Goal: Browse casually

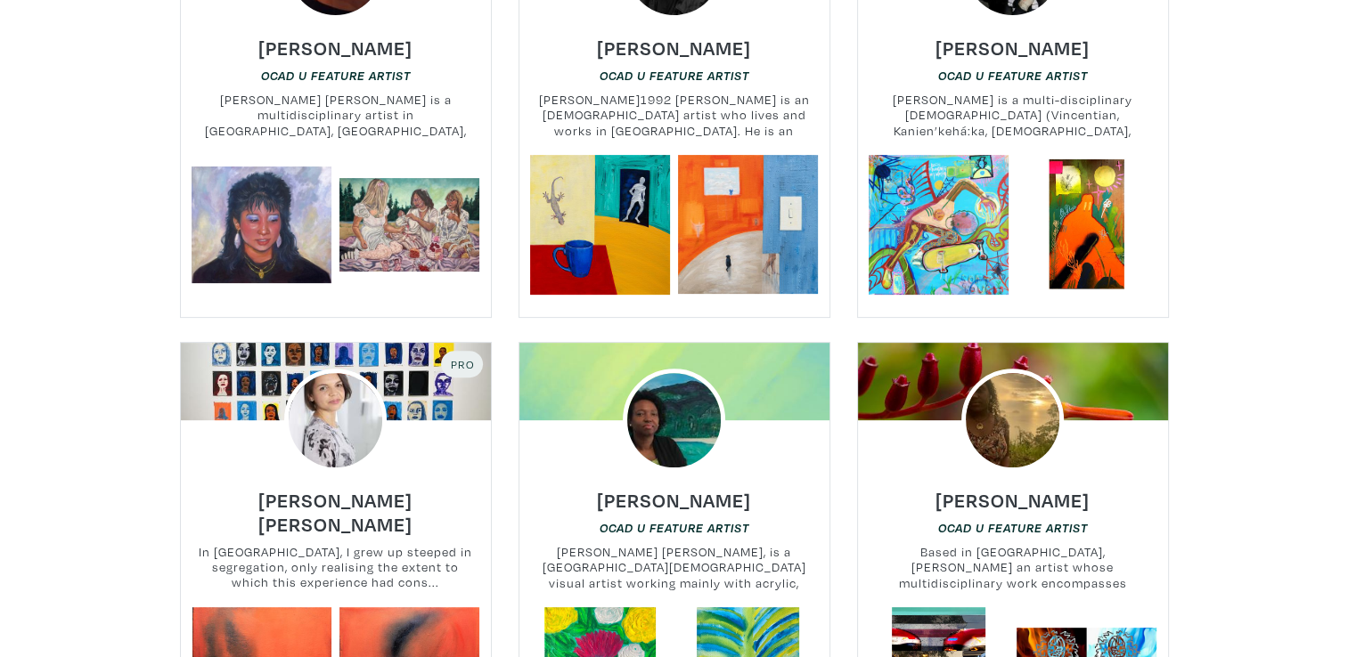
scroll to position [624, 0]
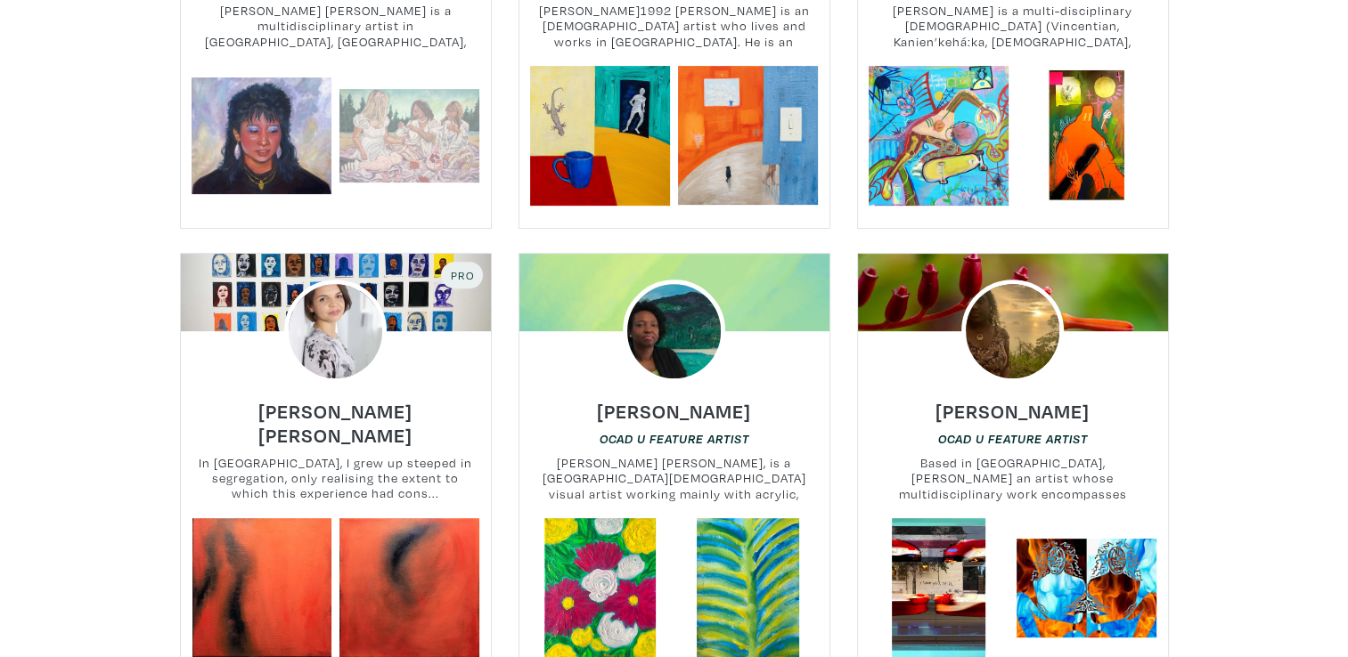
click at [402, 144] on link at bounding box center [409, 136] width 140 height 140
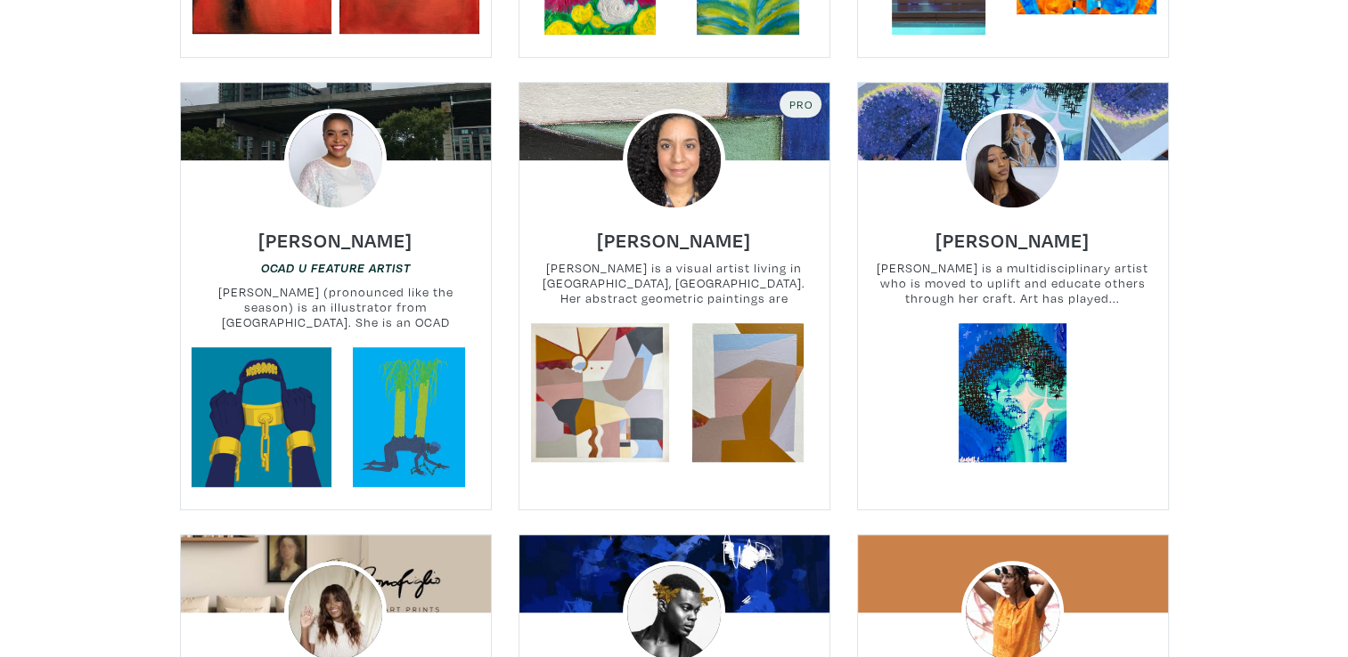
scroll to position [1336, 0]
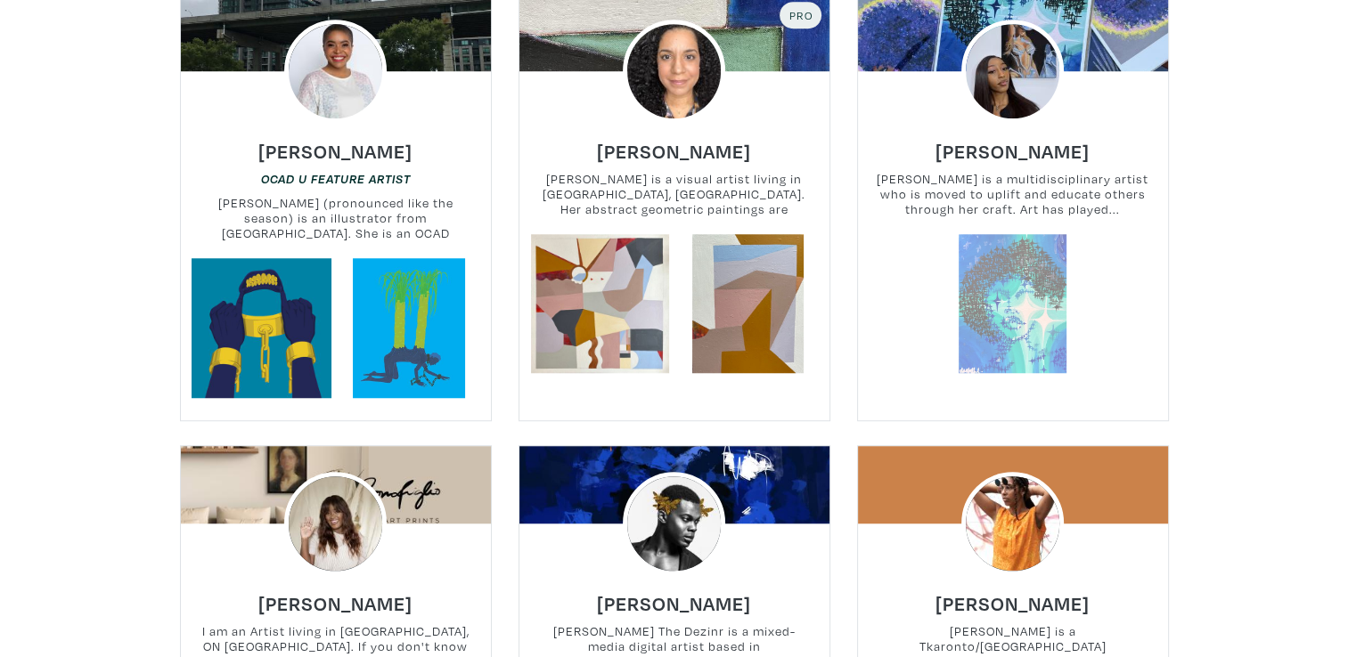
click at [1031, 309] on link at bounding box center [1012, 304] width 140 height 140
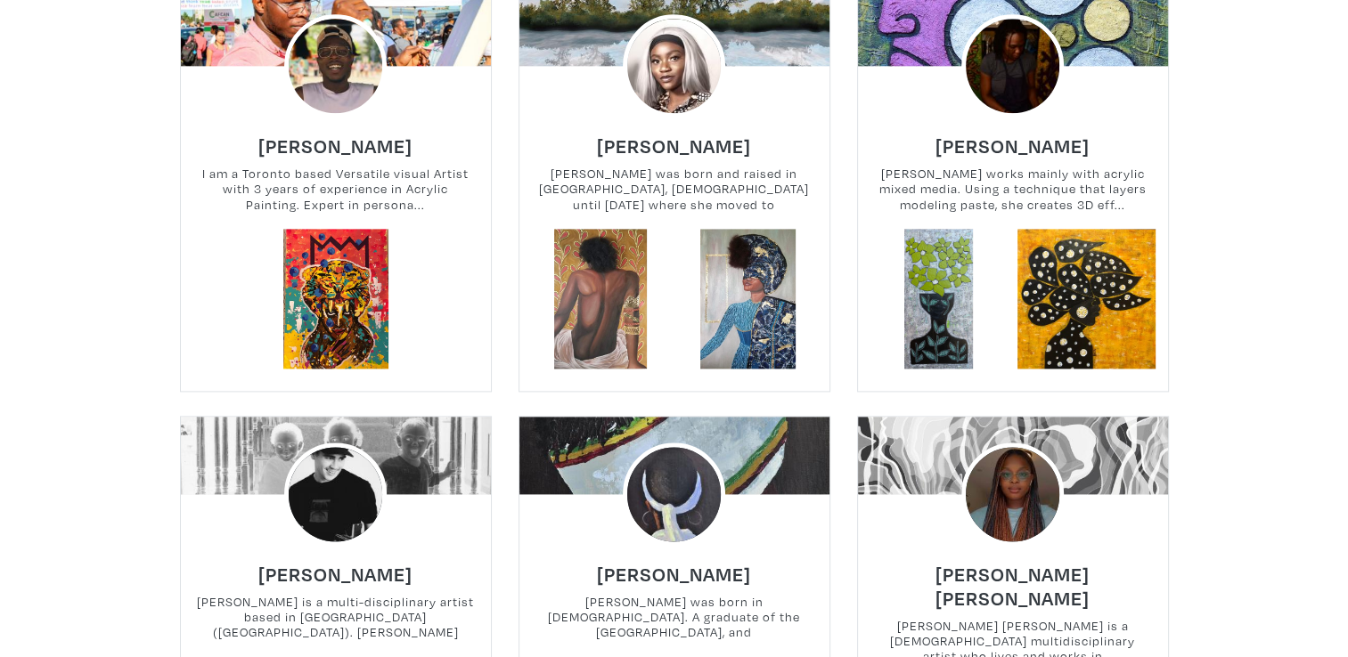
scroll to position [2227, 0]
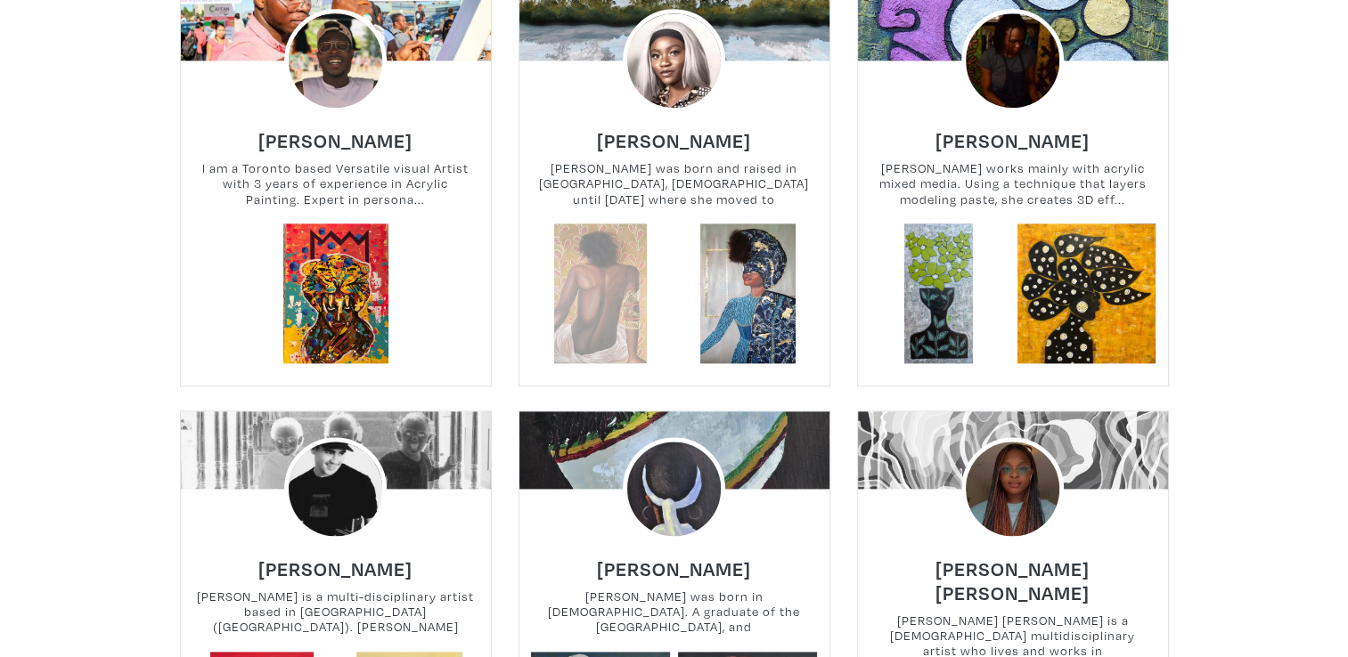
click at [574, 290] on link at bounding box center [600, 294] width 140 height 140
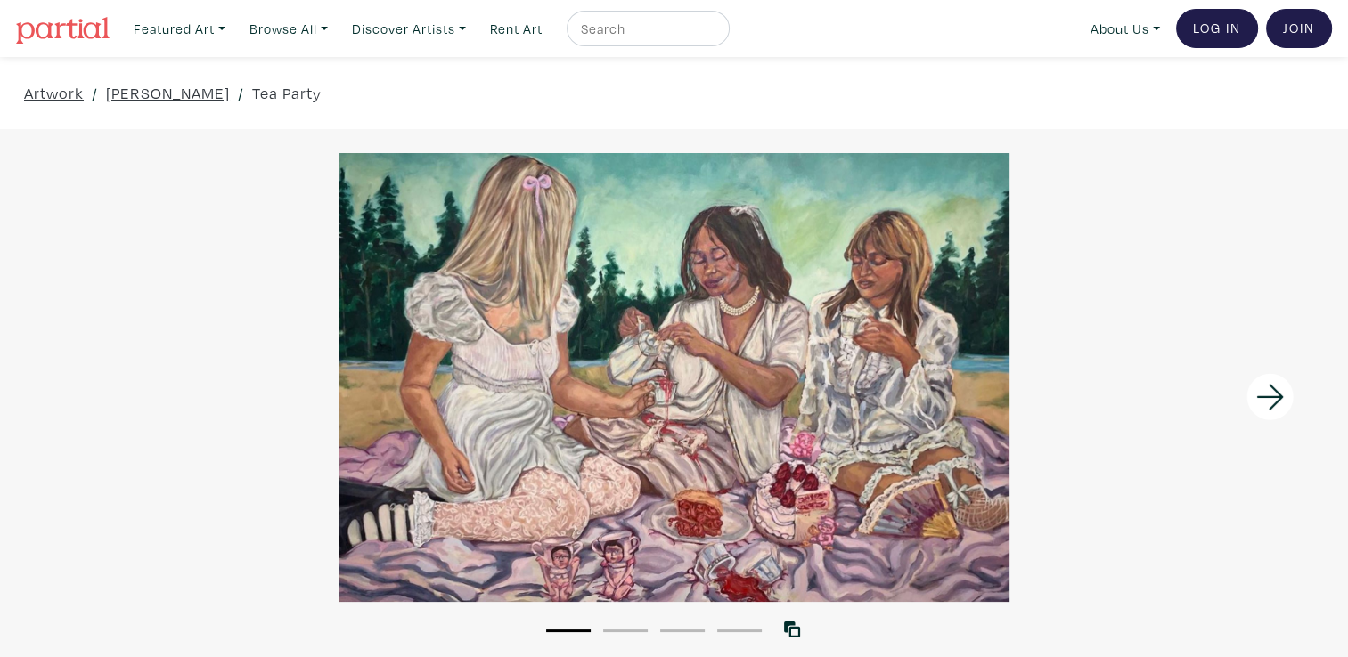
click at [1260, 399] on icon at bounding box center [1270, 397] width 61 height 48
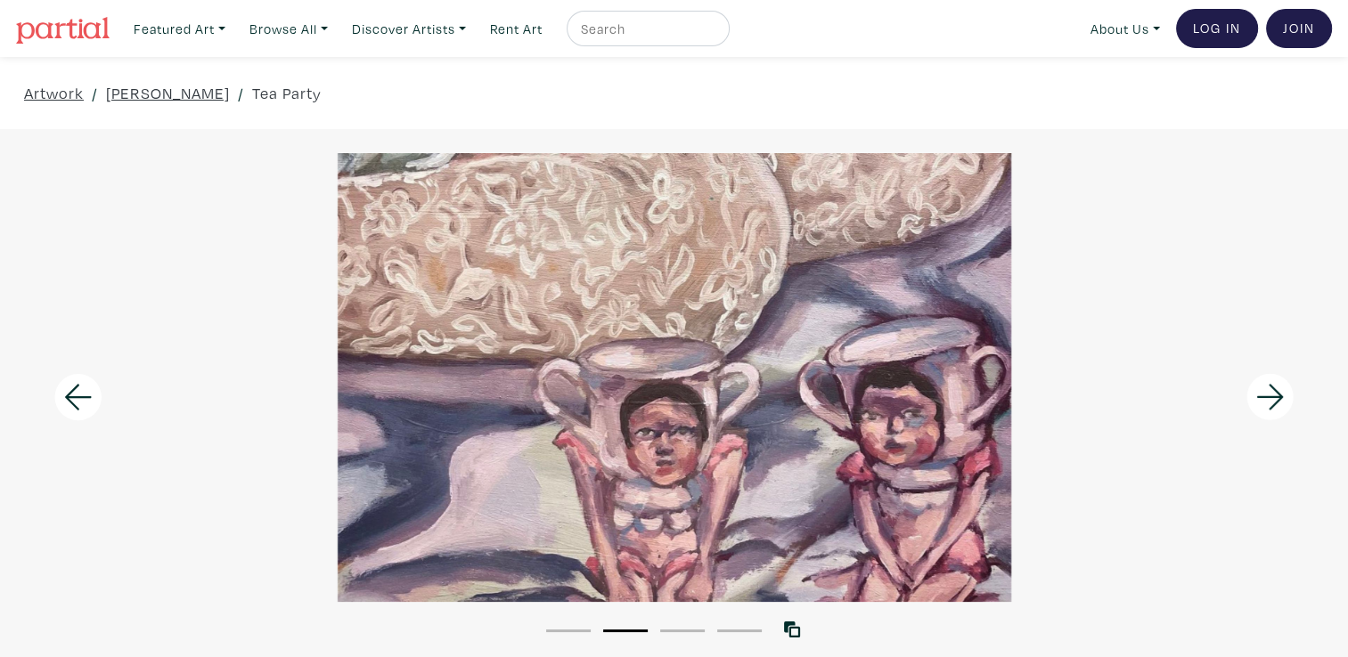
click at [1261, 401] on icon at bounding box center [1270, 397] width 61 height 48
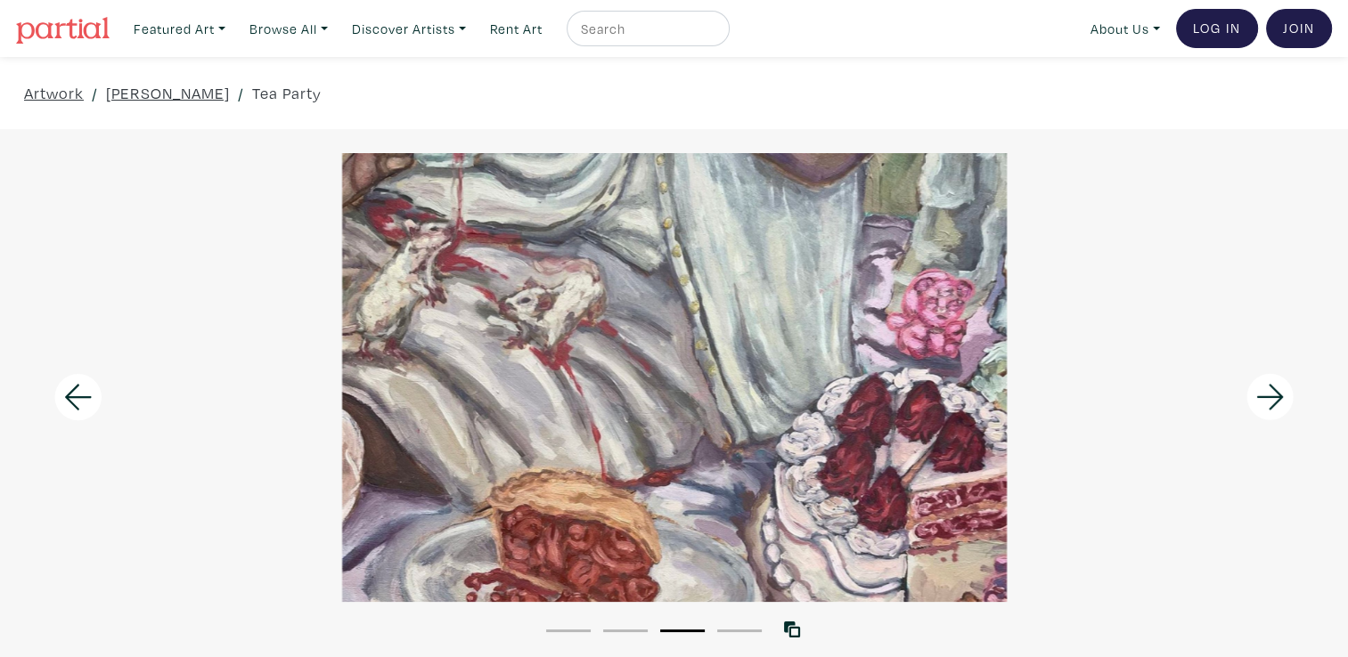
click at [1261, 401] on icon at bounding box center [1270, 397] width 61 height 48
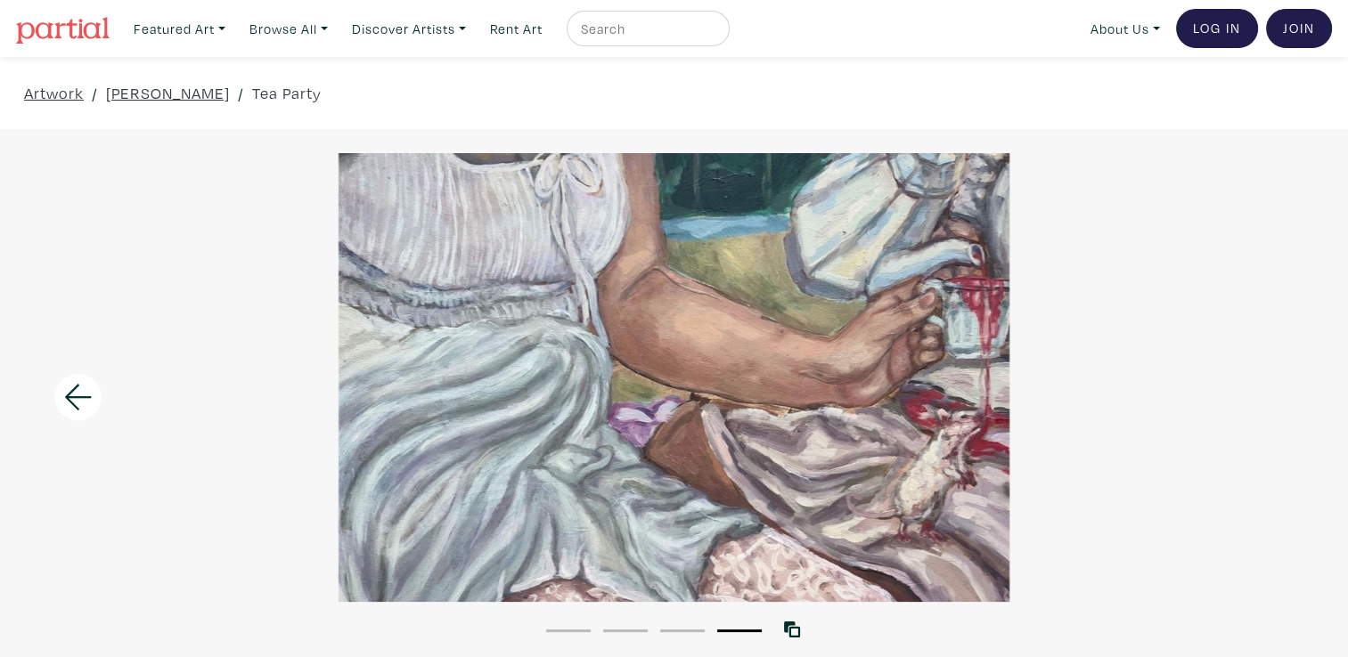
click at [66, 398] on icon at bounding box center [78, 398] width 27 height 26
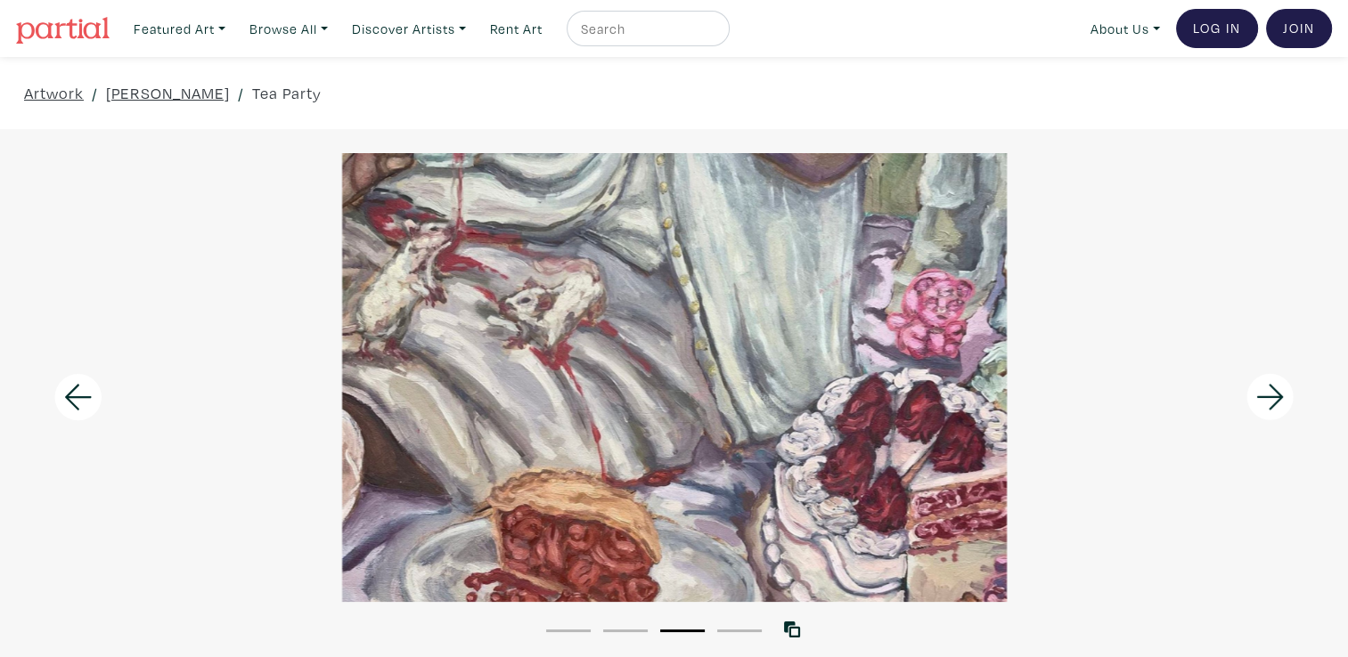
click at [67, 398] on icon at bounding box center [78, 398] width 27 height 26
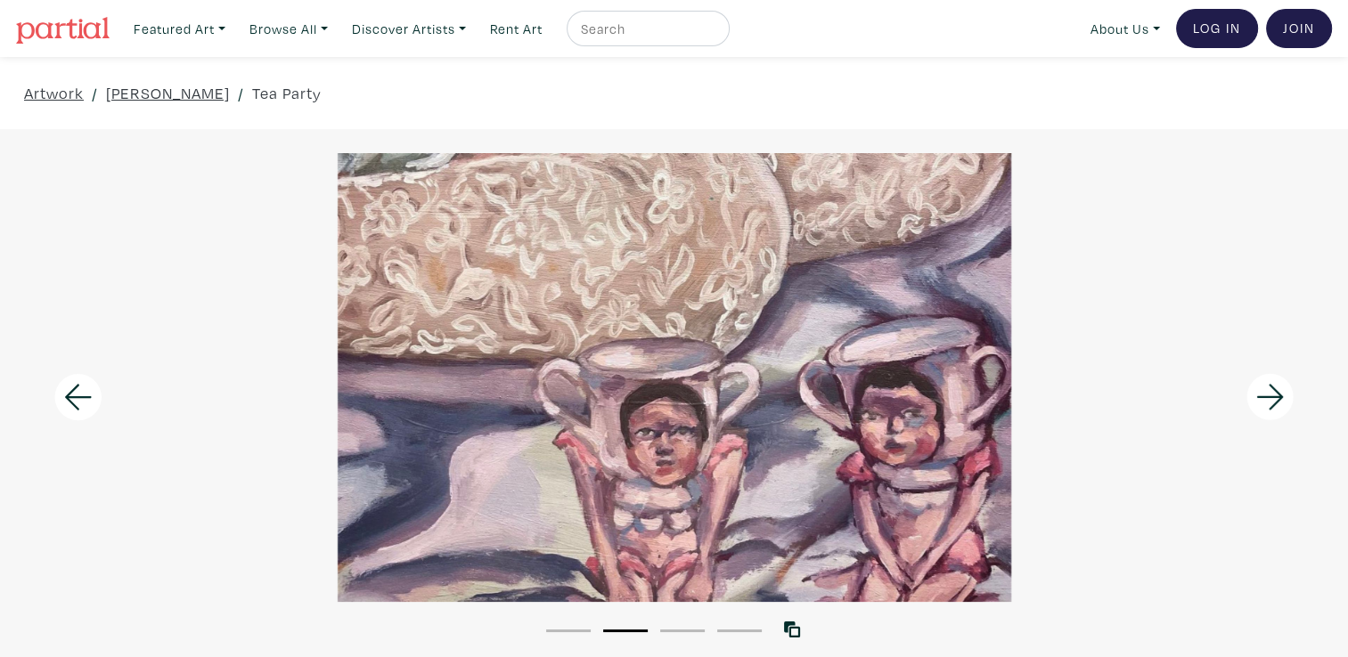
click at [67, 398] on icon at bounding box center [78, 398] width 27 height 26
